Goal: Check status: Check status

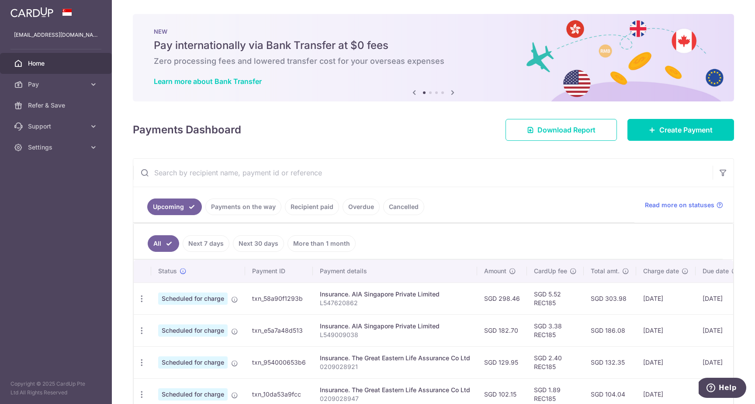
click at [326, 212] on link "Recipient paid" at bounding box center [312, 206] width 54 height 17
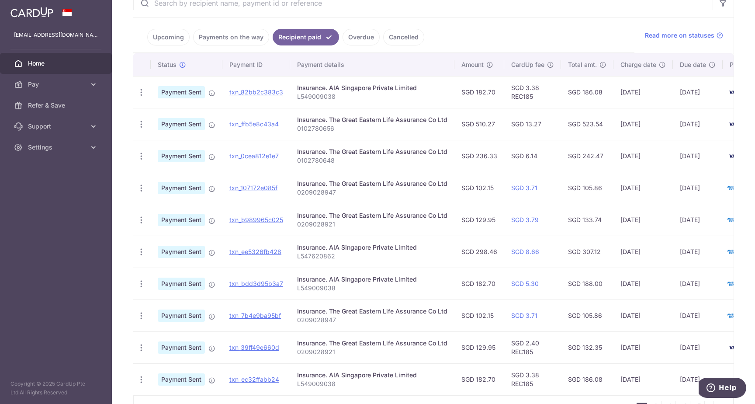
scroll to position [171, 0]
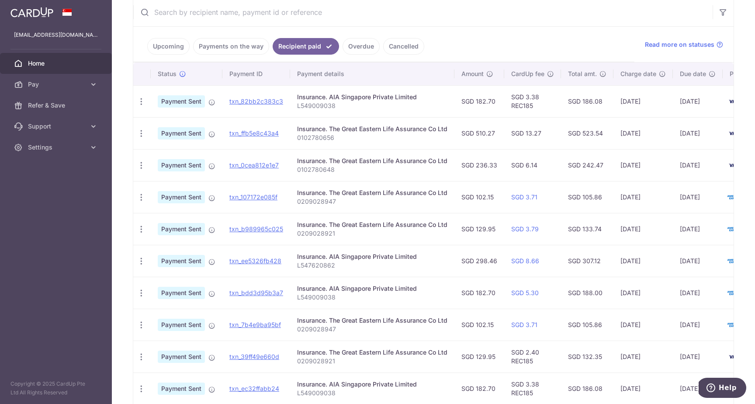
click at [335, 132] on div "Insurance. The Great Eastern Life Assurance Co Ltd" at bounding box center [372, 128] width 150 height 9
click at [262, 133] on link "txn_ffb5e8c43a4" at bounding box center [253, 132] width 49 height 7
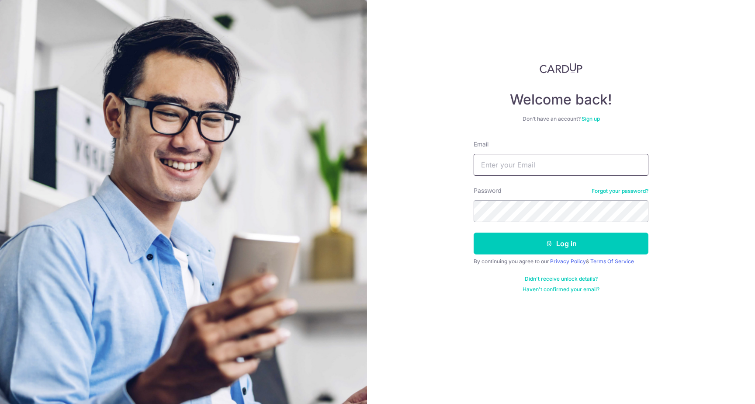
type input "[EMAIL_ADDRESS][DOMAIN_NAME]"
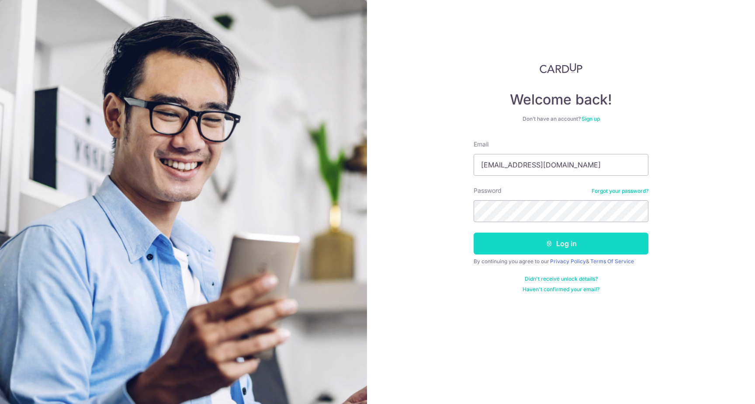
click at [577, 237] on button "Log in" at bounding box center [561, 243] width 175 height 22
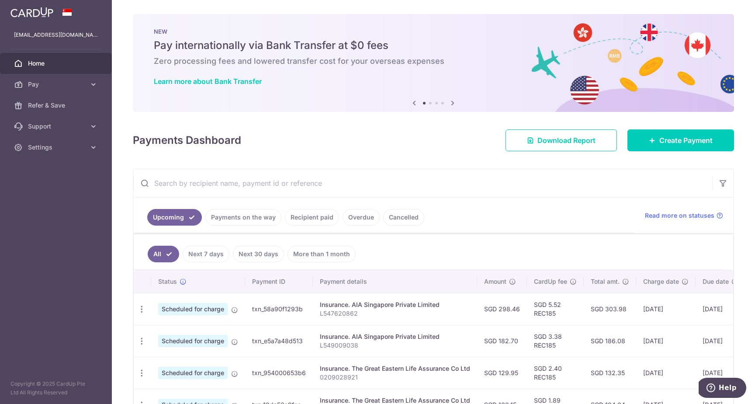
click at [303, 217] on link "Recipient paid" at bounding box center [312, 217] width 54 height 17
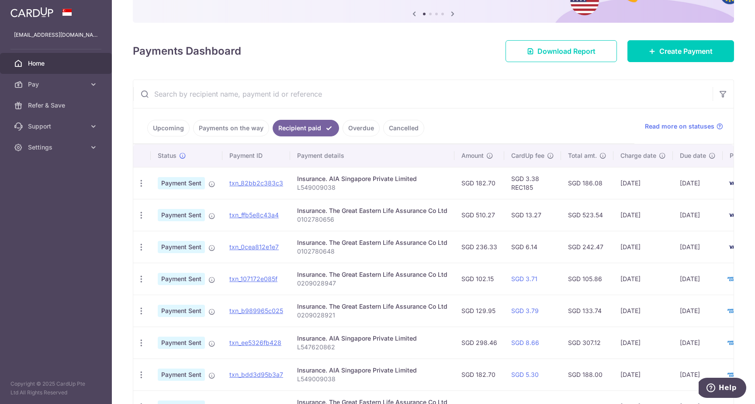
scroll to position [93, 0]
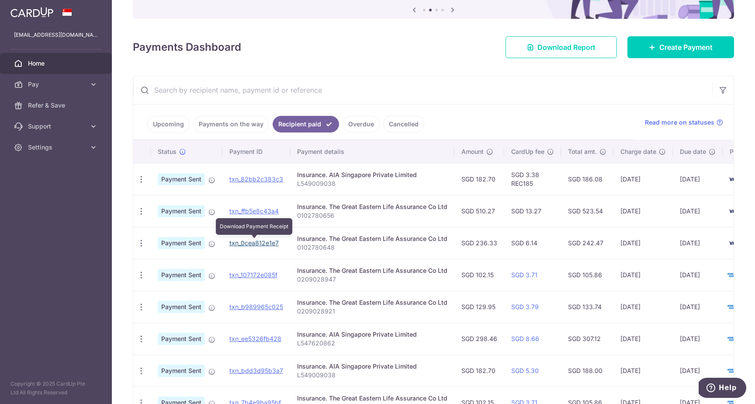
click at [263, 239] on link "txn_0cea812e1e7" at bounding box center [253, 242] width 49 height 7
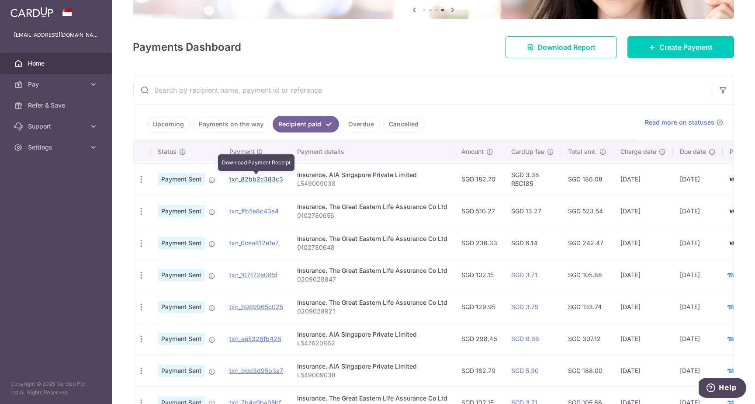
click at [265, 179] on link "txn_82bb2c383c3" at bounding box center [256, 178] width 54 height 7
